Goal: Navigation & Orientation: Understand site structure

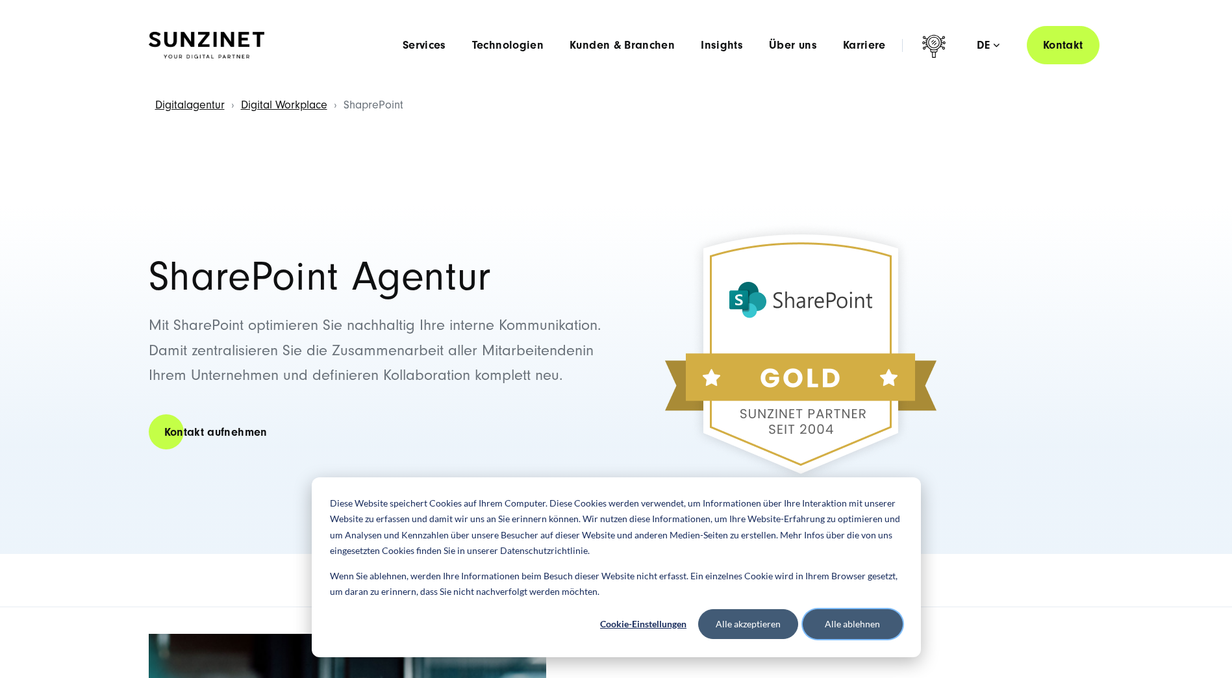
click at [830, 622] on button "Alle ablehnen" at bounding box center [853, 624] width 100 height 30
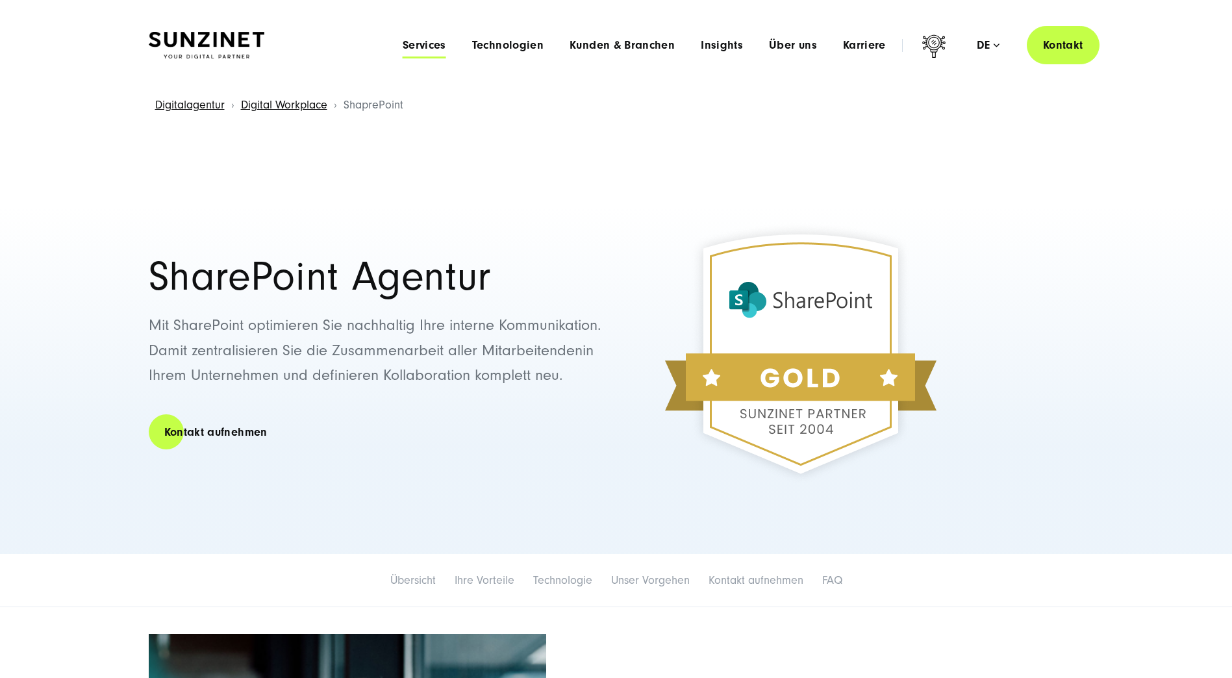
click at [446, 39] on span "Services" at bounding box center [425, 45] width 44 height 13
click at [511, 51] on span "Technologien" at bounding box center [507, 45] width 71 height 13
click at [636, 45] on span "Kunden & Branchen" at bounding box center [622, 45] width 105 height 13
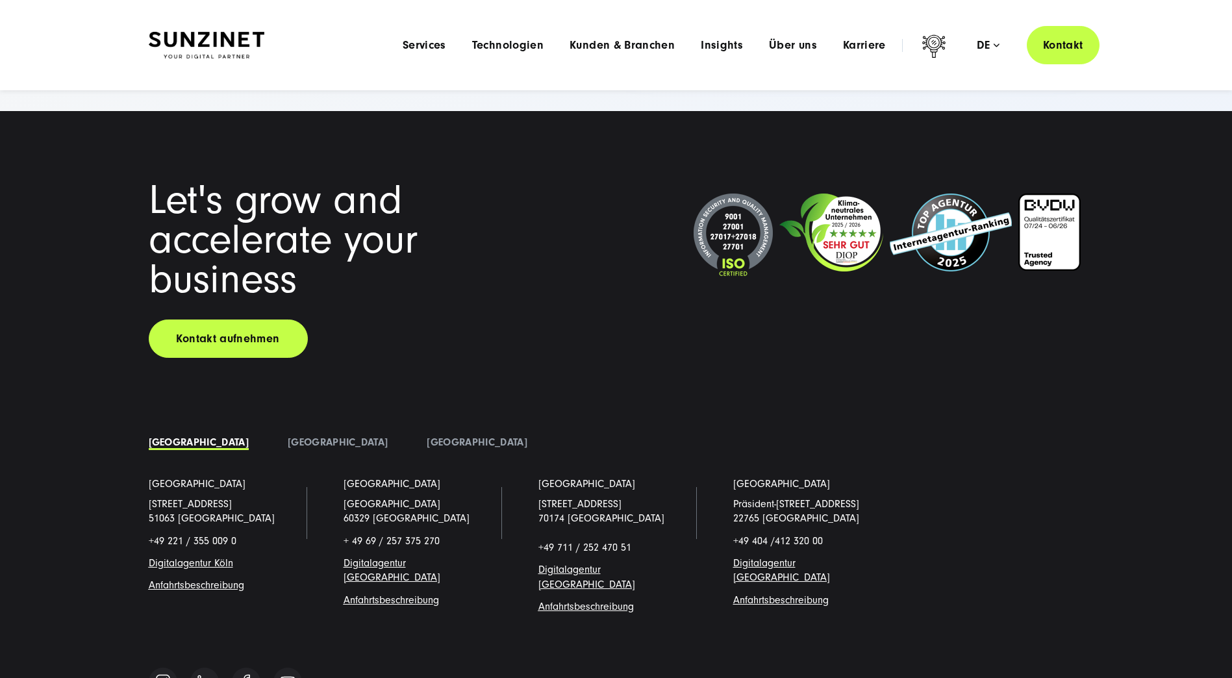
scroll to position [3587, 0]
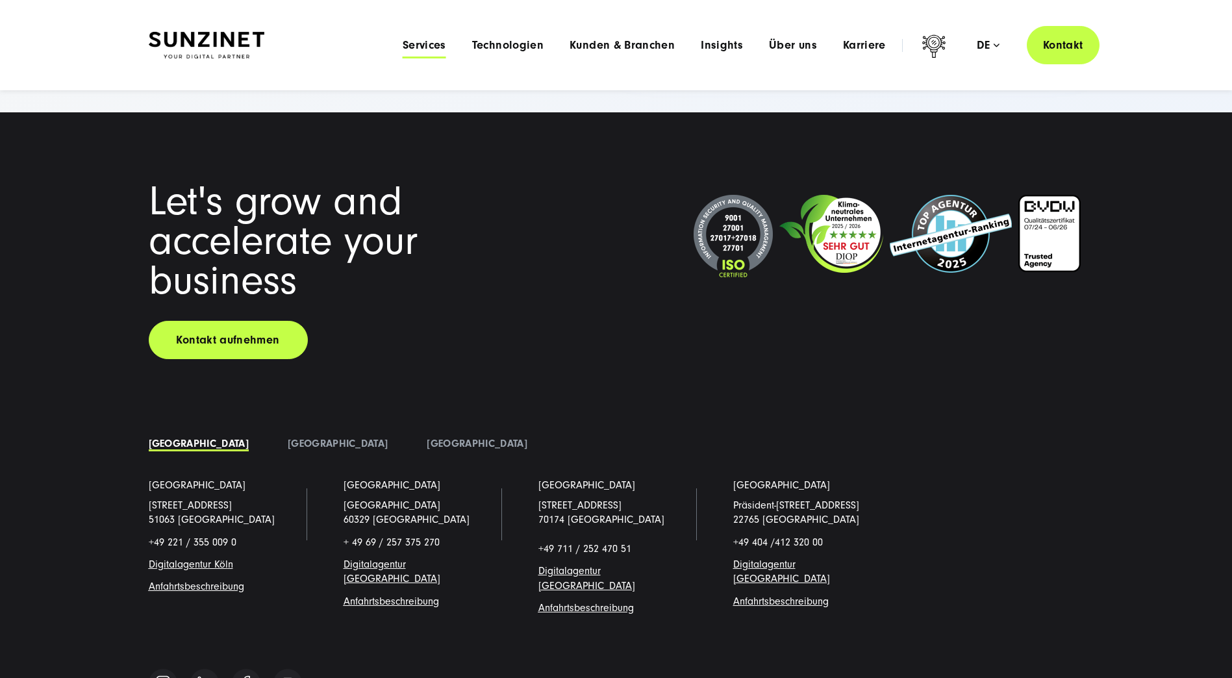
click at [431, 46] on span "Services" at bounding box center [425, 45] width 44 height 13
